Goal: Find specific page/section: Find specific page/section

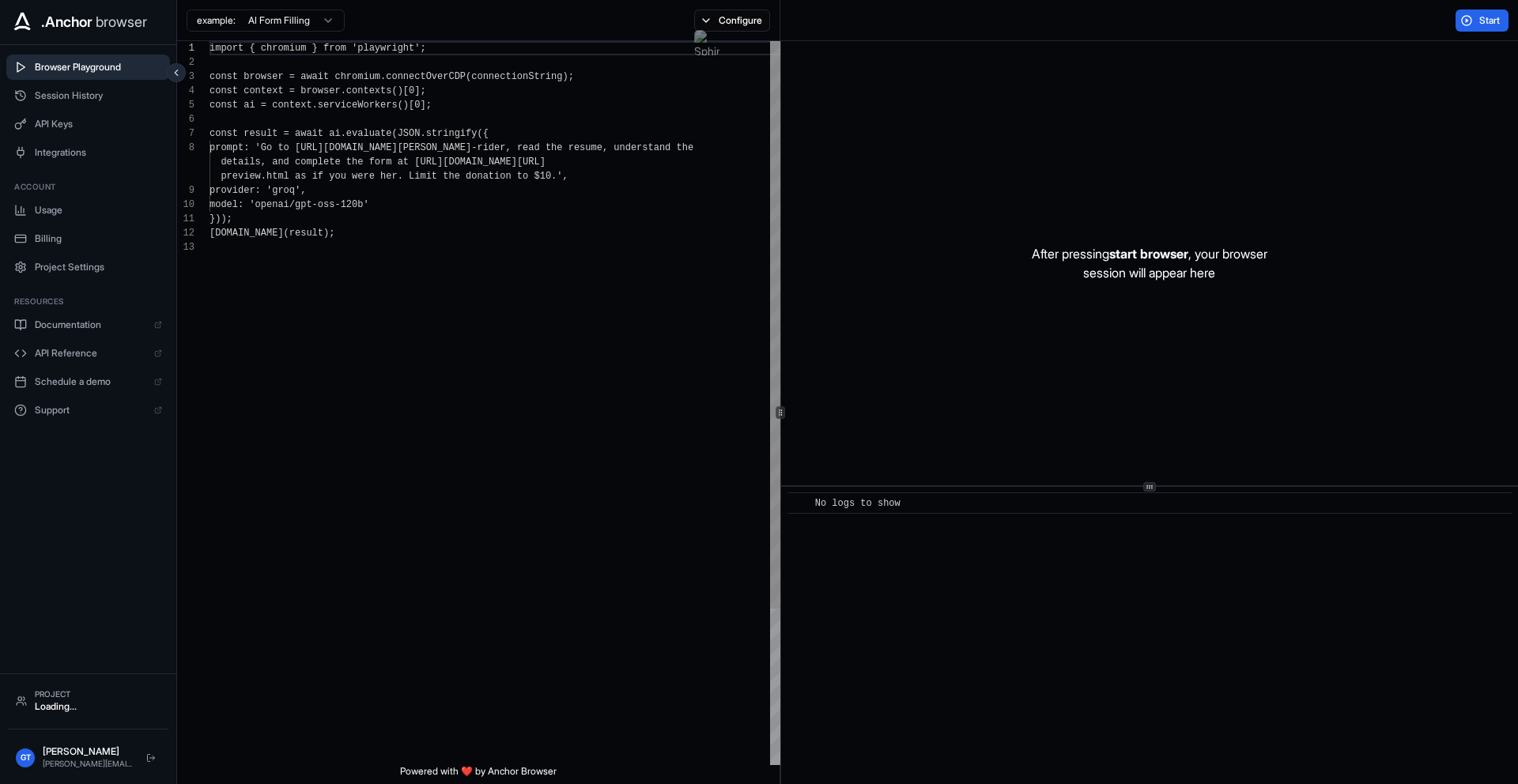
scroll to position [114, 0]
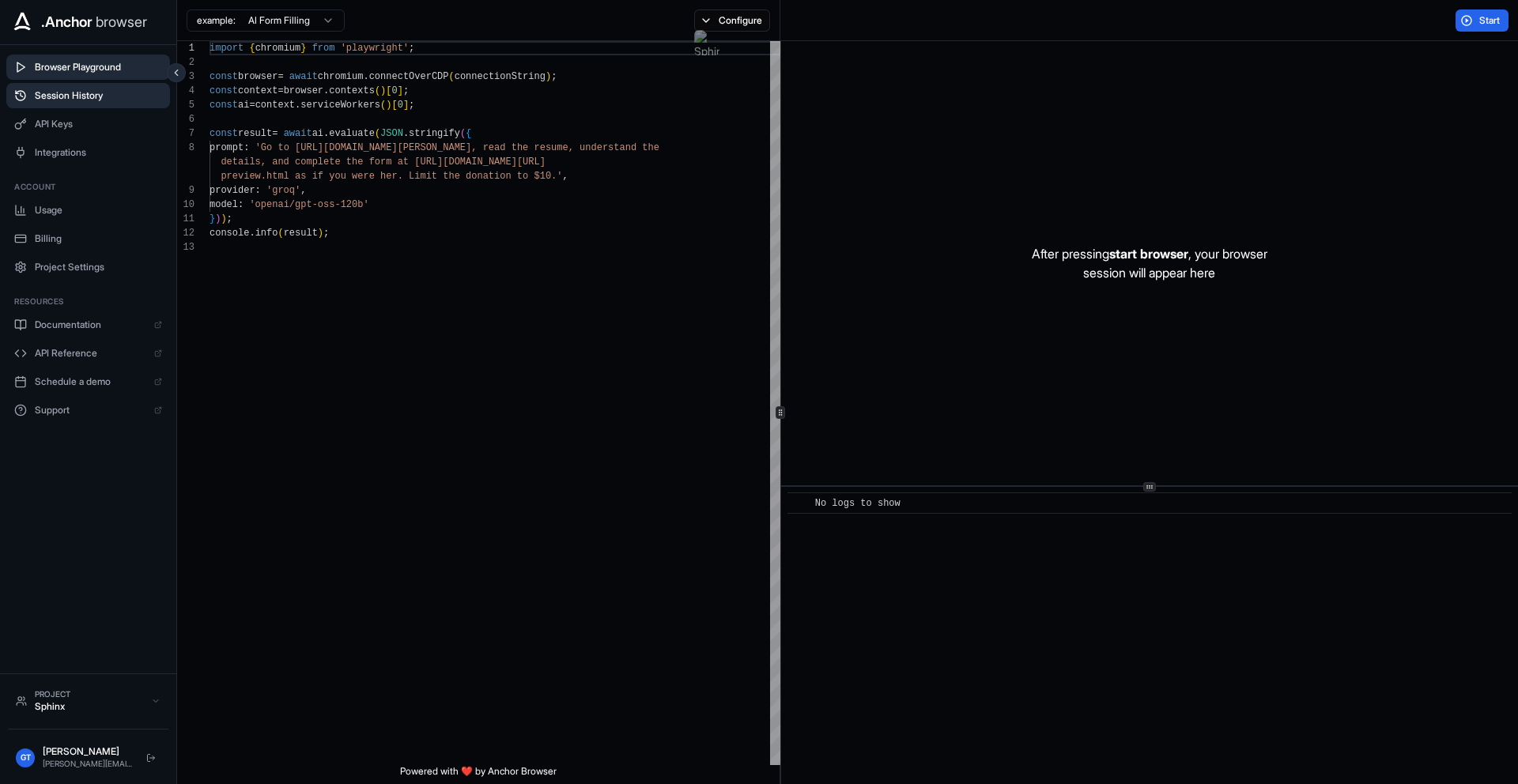
click at [75, 90] on span "Session History" at bounding box center [99, 95] width 127 height 13
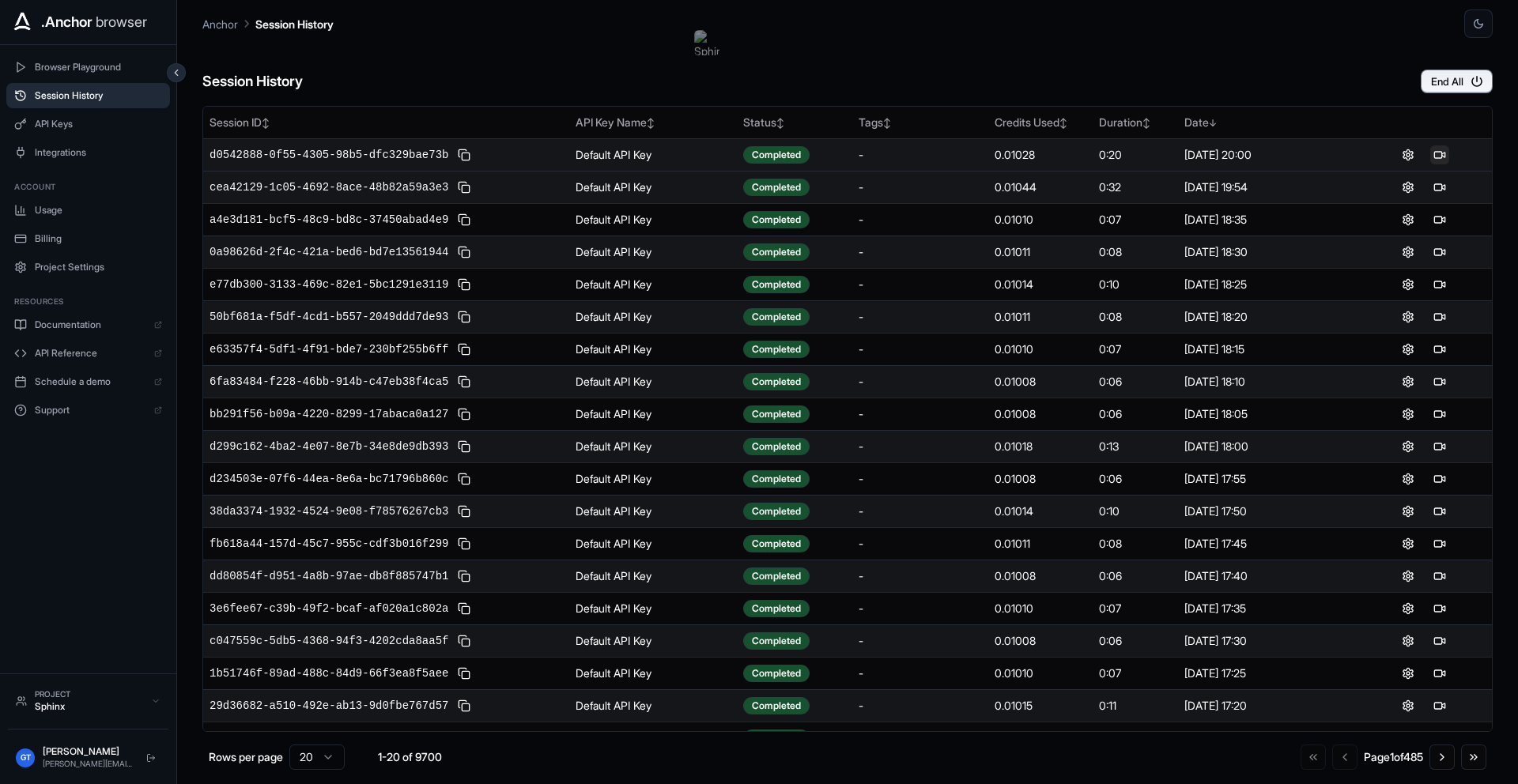
click at [1442, 154] on button at bounding box center [1439, 155] width 19 height 19
